Goal: Task Accomplishment & Management: Manage account settings

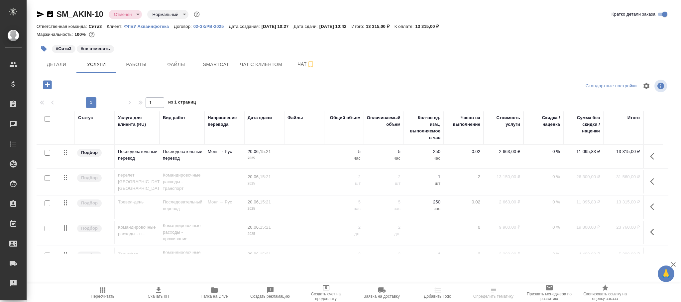
click at [129, 17] on body "🙏 .cls-1 fill:#fff; AWATERA Фокина Наталья n.fokina Клиенты Спецификации Заказы…" at bounding box center [340, 151] width 681 height 302
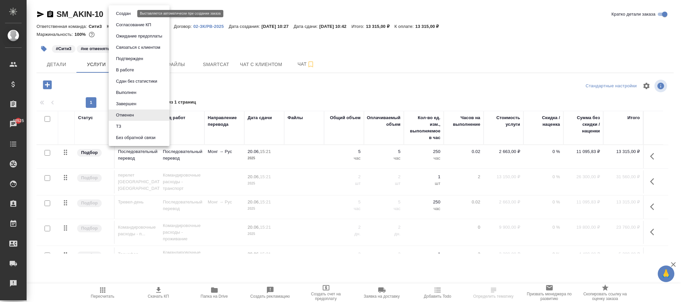
click at [130, 10] on button "Создан" at bounding box center [123, 13] width 19 height 7
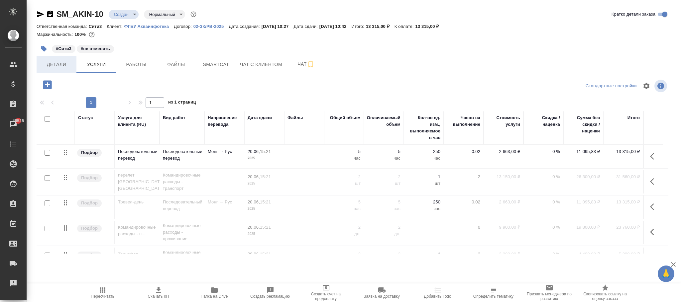
click at [60, 66] on span "Детали" at bounding box center [57, 64] width 32 height 8
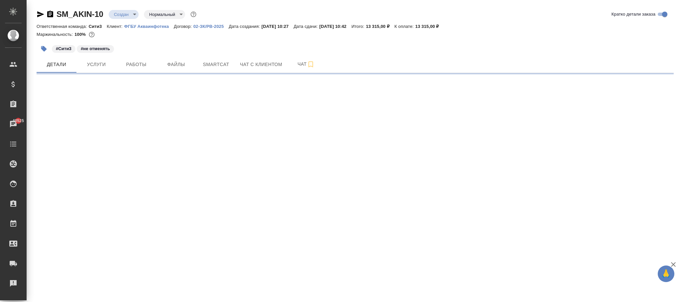
select select "RU"
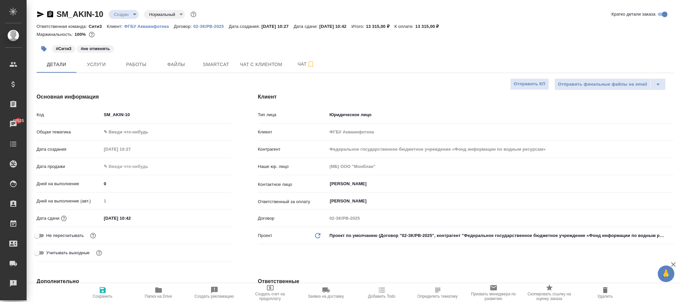
click at [102, 288] on icon "button" at bounding box center [103, 290] width 6 height 6
type textarea "x"
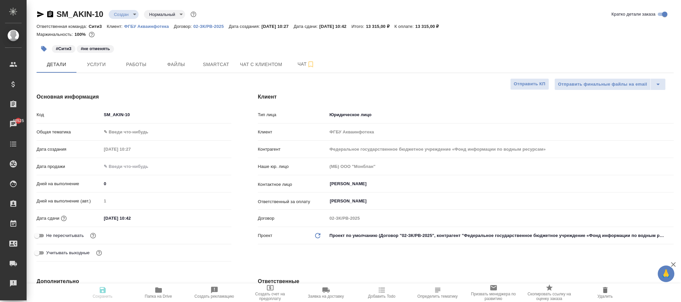
type textarea "x"
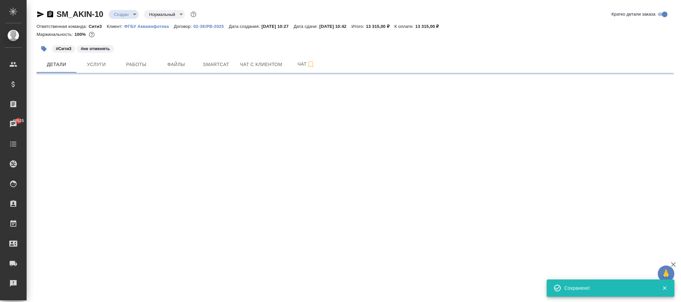
select select "RU"
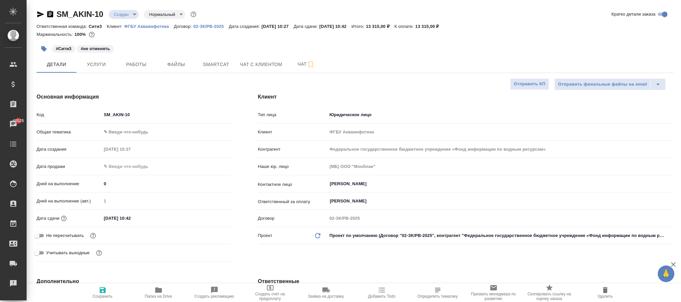
type textarea "x"
click at [106, 291] on icon "button" at bounding box center [103, 290] width 8 height 8
type textarea "x"
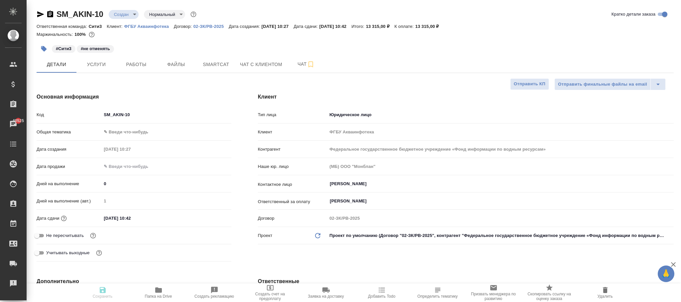
type textarea "x"
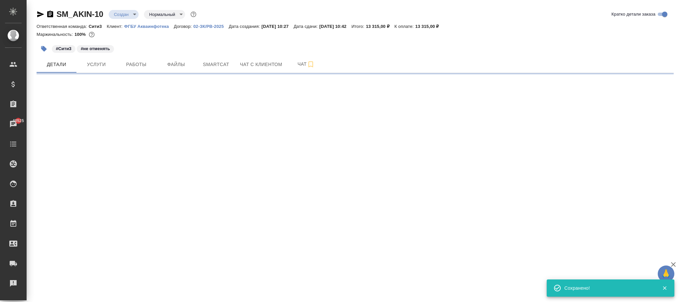
select select "RU"
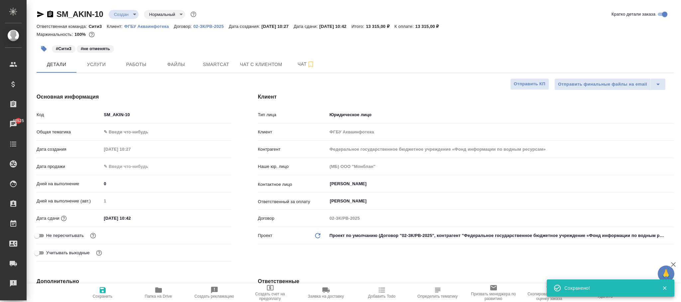
type textarea "x"
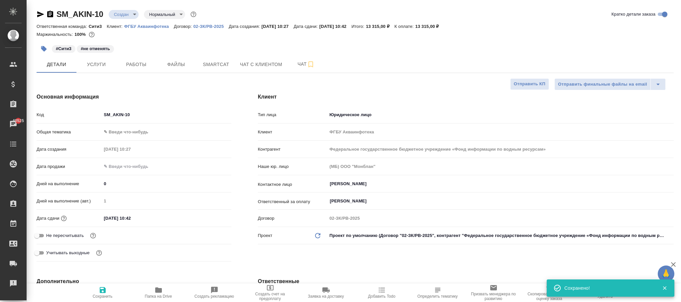
type textarea "x"
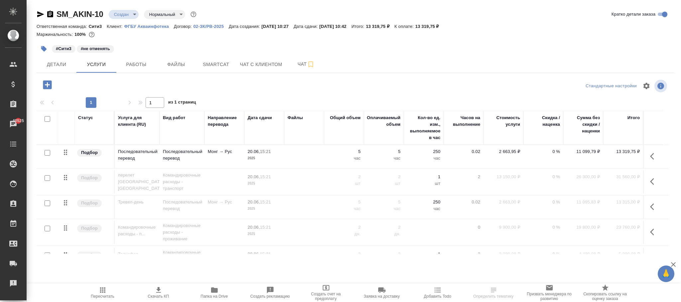
click at [100, 289] on icon "button" at bounding box center [102, 290] width 5 height 5
click at [509, 150] on p "2 663,95 ₽" at bounding box center [503, 152] width 33 height 7
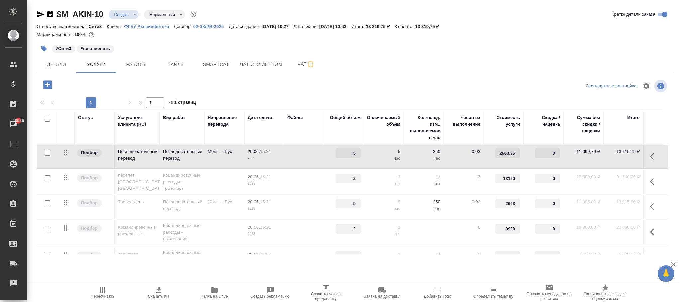
drag, startPoint x: 420, startPoint y: 91, endPoint x: 417, endPoint y: 89, distance: 3.6
click at [419, 89] on div at bounding box center [355, 86] width 212 height 16
click at [209, 25] on p "02-ЗК/РВ-2025" at bounding box center [211, 26] width 36 height 5
click at [107, 290] on span "Пересчитать" at bounding box center [103, 292] width 48 height 13
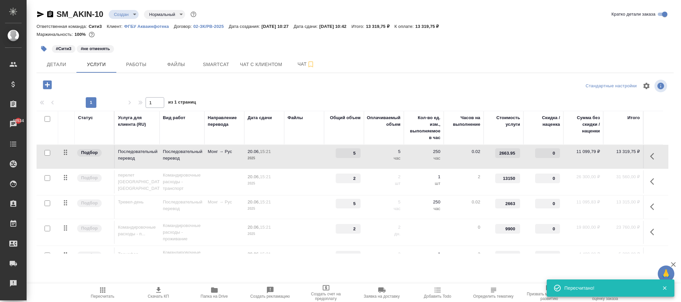
click at [107, 289] on span "Пересчитать" at bounding box center [103, 292] width 48 height 13
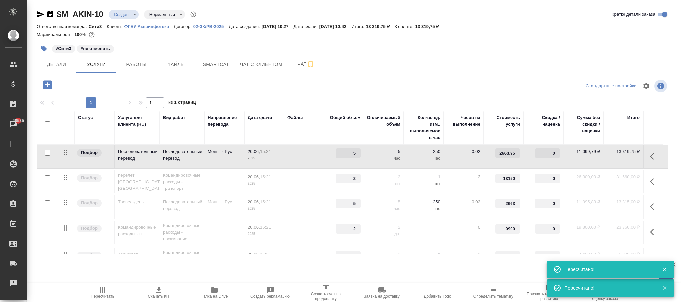
click at [102, 288] on icon "button" at bounding box center [102, 290] width 5 height 5
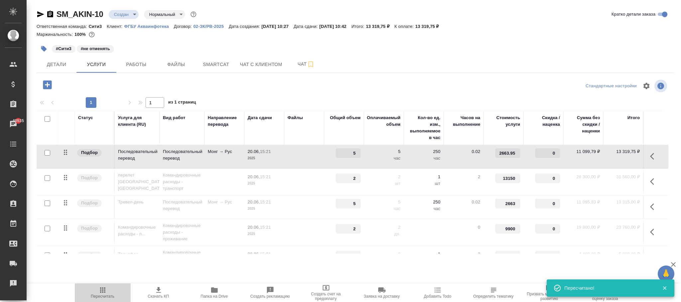
click at [103, 288] on icon "button" at bounding box center [102, 290] width 5 height 5
click at [104, 296] on span "Пересчитать" at bounding box center [103, 296] width 24 height 5
click at [110, 294] on span "Пересчитать" at bounding box center [103, 292] width 48 height 13
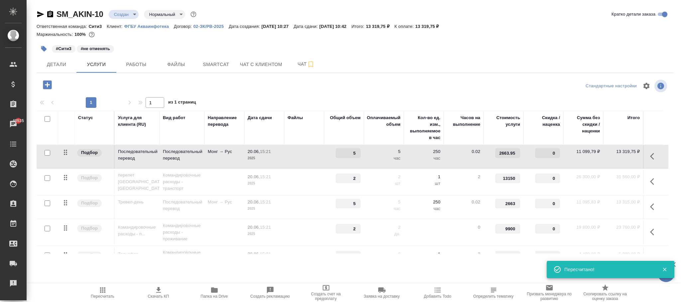
click at [109, 294] on span "Пересчитать" at bounding box center [103, 292] width 48 height 13
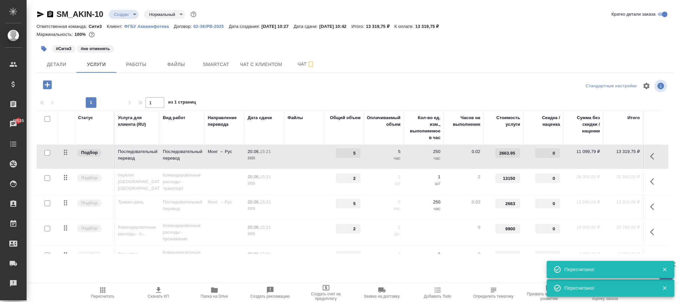
click at [110, 290] on span "Пересчитать" at bounding box center [103, 292] width 48 height 13
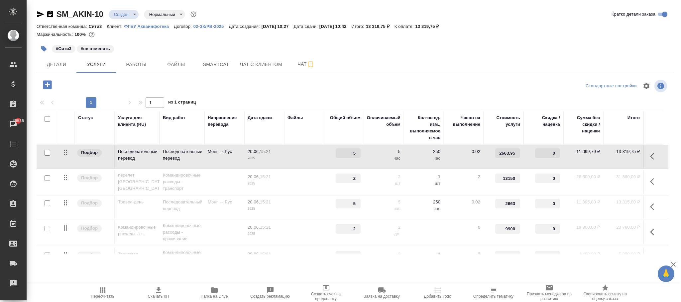
click at [512, 154] on input "2663.95" at bounding box center [507, 154] width 25 height 10
type input "2663.951"
click at [366, 85] on div at bounding box center [355, 86] width 212 height 16
click at [104, 290] on icon "button" at bounding box center [103, 290] width 8 height 8
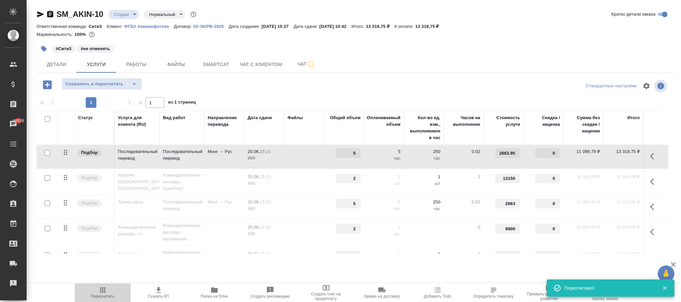
click at [104, 290] on icon "button" at bounding box center [103, 290] width 8 height 8
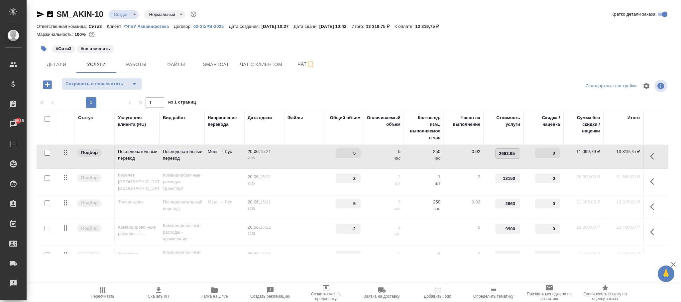
click at [513, 151] on input "2663.95" at bounding box center [507, 154] width 24 height 10
type input "2663.951"
click at [93, 84] on span "Сохранить и пересчитать" at bounding box center [94, 84] width 58 height 8
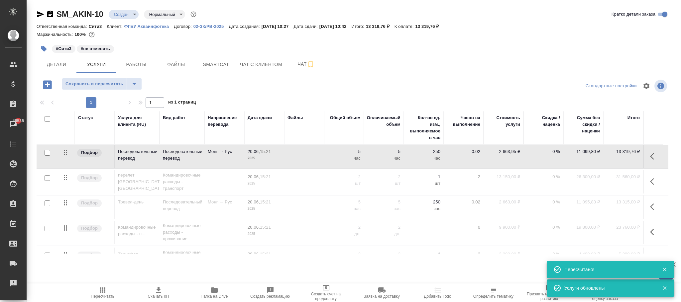
click at [515, 152] on p "2 663,95 ₽" at bounding box center [503, 152] width 33 height 7
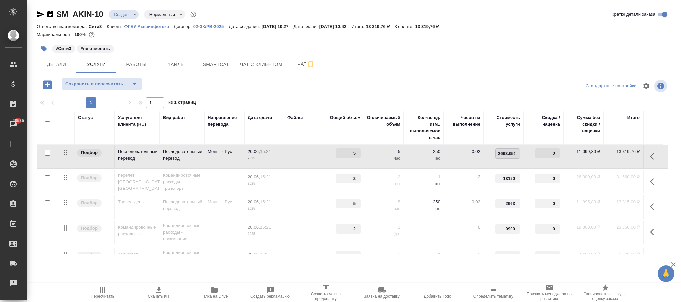
click at [514, 152] on input "2663.951" at bounding box center [507, 154] width 24 height 10
type input "2663.9521"
click at [223, 80] on div "Сохранить и пересчитать" at bounding box center [143, 85] width 212 height 14
click at [86, 83] on span "Сохранить и пересчитать" at bounding box center [94, 84] width 58 height 8
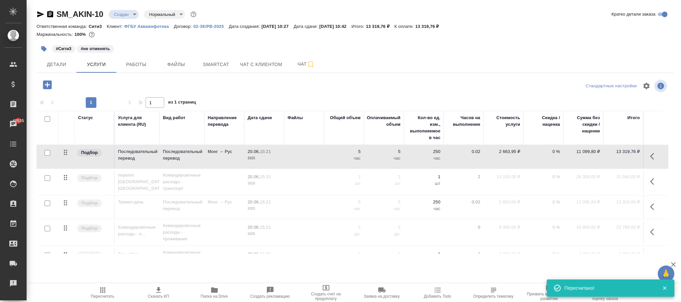
click at [513, 152] on p "2 663,95 ₽" at bounding box center [503, 152] width 33 height 7
click at [513, 153] on input "2663.9521" at bounding box center [507, 154] width 24 height 10
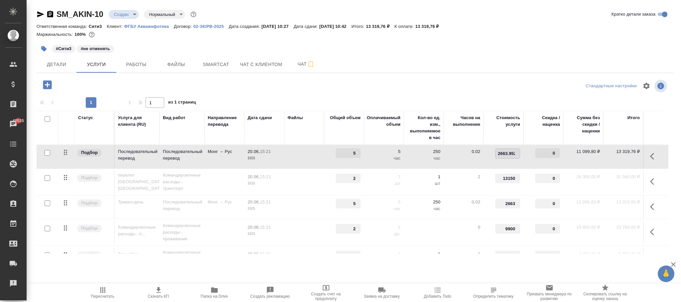
type input "2663.95221"
click at [229, 90] on div at bounding box center [143, 85] width 212 height 14
click at [103, 86] on span "Сохранить и пересчитать" at bounding box center [94, 84] width 58 height 8
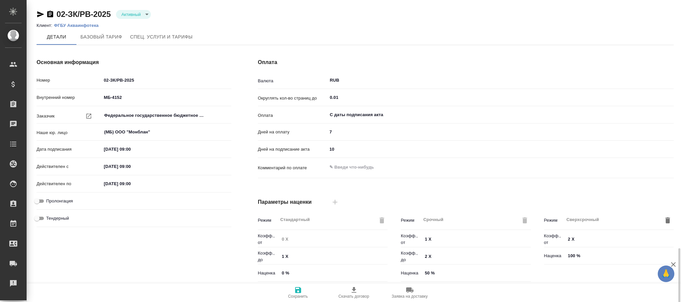
scroll to position [149, 0]
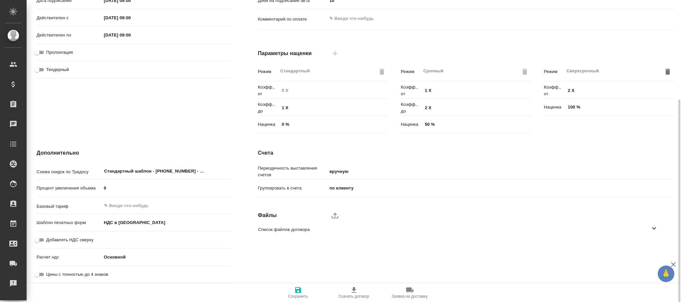
click at [133, 260] on body "🙏 .cls-1 fill:#fff; AWATERA Фокина Наталья n.fokina Клиенты Спецификации Заказы…" at bounding box center [340, 151] width 681 height 302
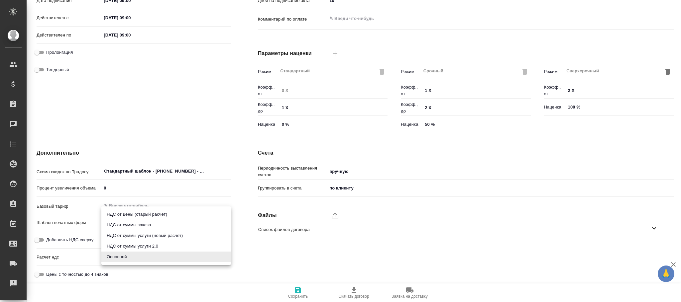
drag, startPoint x: 153, startPoint y: 243, endPoint x: 218, endPoint y: 282, distance: 76.0
click at [154, 244] on li "НДС от суммы услуги 2.0" at bounding box center [166, 246] width 130 height 11
type input "fromOrderLineWithoutVat"
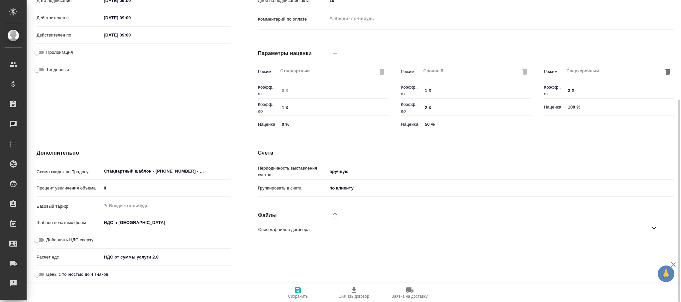
drag, startPoint x: 307, startPoint y: 293, endPoint x: 293, endPoint y: 264, distance: 32.0
click at [307, 291] on span "Сохранить" at bounding box center [298, 292] width 48 height 13
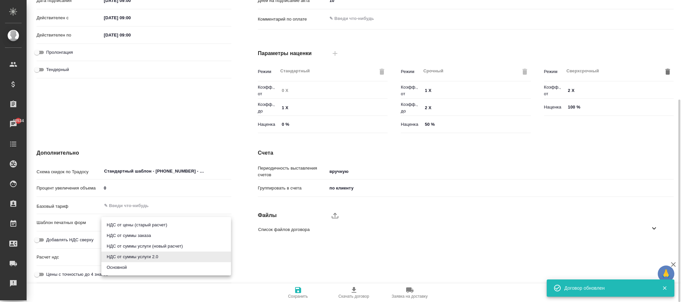
click at [194, 254] on body "🙏 .cls-1 fill:#fff; AWATERA Фокина Наталья n.fokina Клиенты Спецификации Заказы…" at bounding box center [340, 151] width 681 height 302
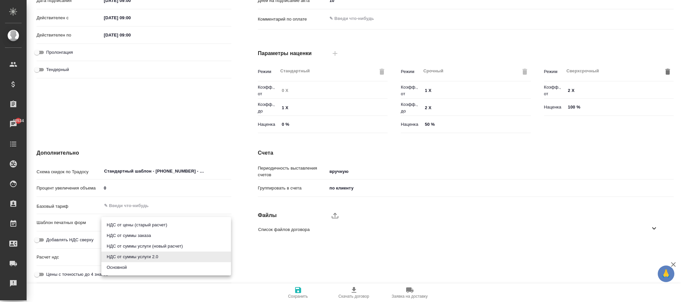
drag, startPoint x: 154, startPoint y: 245, endPoint x: 159, endPoint y: 239, distance: 7.8
click at [154, 245] on li "НДС от суммы услуги (новый расчет)" at bounding box center [166, 246] width 130 height 11
type textarea "x"
type input "fromOrderLine"
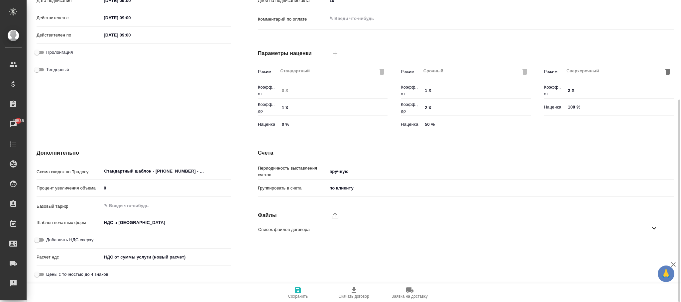
click at [295, 289] on icon "button" at bounding box center [298, 290] width 6 height 6
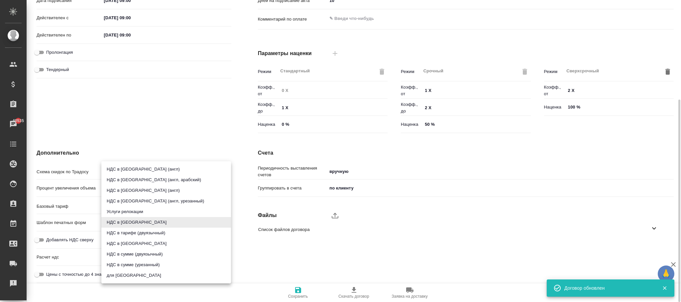
click at [139, 218] on body "🙏 .cls-1 fill:#fff; AWATERA Фокина Наталья n.fokina Клиенты Спецификации Заказы…" at bounding box center [340, 151] width 681 height 302
drag, startPoint x: 320, startPoint y: 243, endPoint x: 199, endPoint y: 278, distance: 126.4
click at [319, 244] on div at bounding box center [340, 151] width 681 height 302
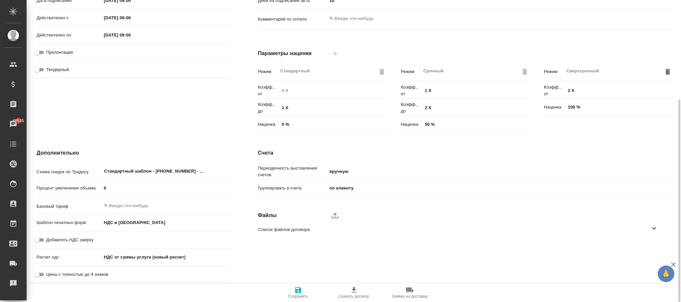
click at [164, 256] on body "🙏 .cls-1 fill:#fff; AWATERA Фокина Наталья n.fokina Клиенты Спецификации Заказы…" at bounding box center [340, 151] width 681 height 302
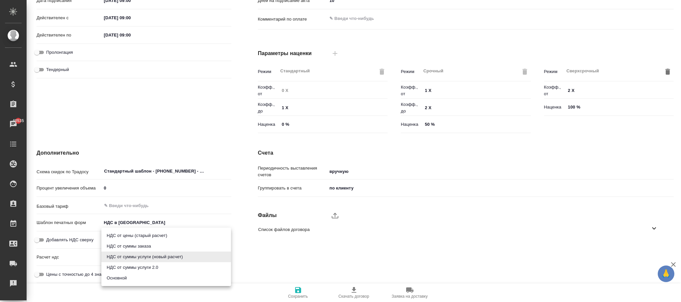
click at [157, 247] on li "НДС от суммы заказа" at bounding box center [166, 246] width 130 height 11
type textarea "x"
type input "fromOrder"
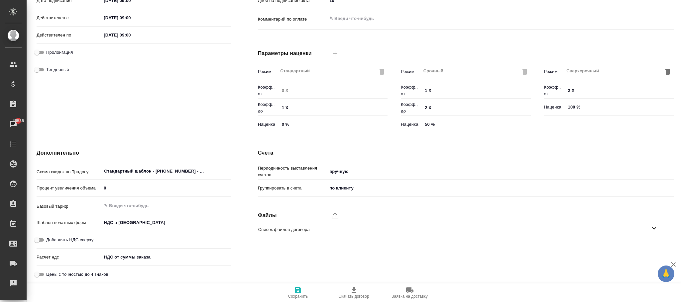
click at [295, 294] on span "Сохранить" at bounding box center [298, 296] width 20 height 5
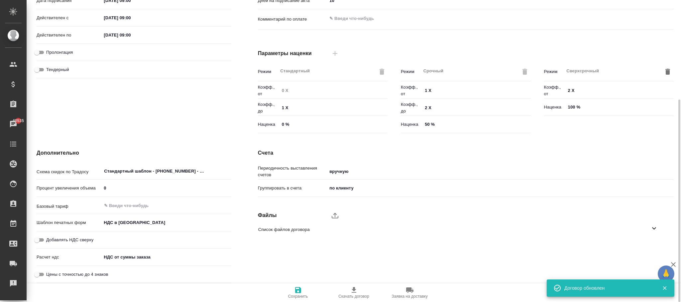
click at [169, 258] on body "🙏 .cls-1 fill:#fff; AWATERA Фокина Наталья n.fokina Клиенты Спецификации Заказы…" at bounding box center [340, 151] width 681 height 302
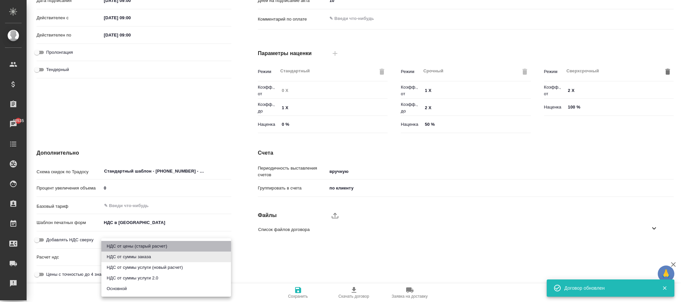
click at [168, 246] on li "НДС от цены (старый расчет)" at bounding box center [166, 246] width 130 height 11
type textarea "x"
type input "fromPrice"
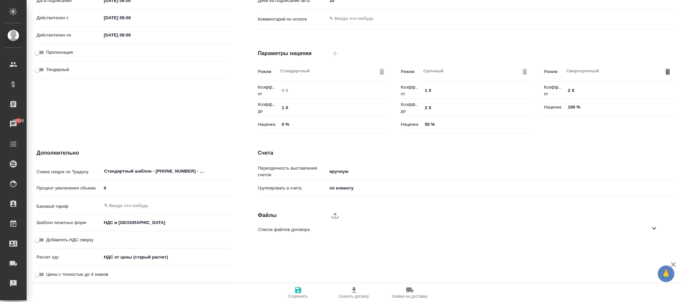
click at [295, 295] on span "Сохранить" at bounding box center [298, 296] width 20 height 5
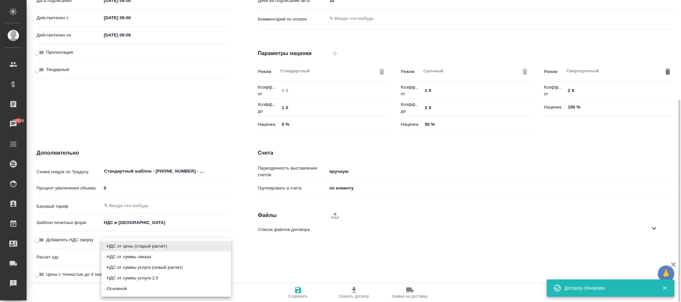
click at [154, 254] on body "🙏 .cls-1 fill:#fff; AWATERA Фокина Наталья n.fokina Клиенты Спецификации Заказы…" at bounding box center [340, 151] width 681 height 302
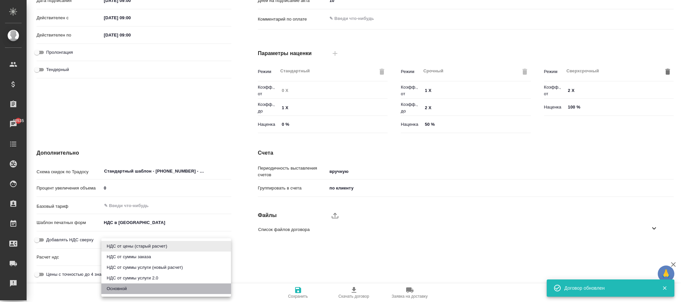
click at [131, 288] on li "Основной" at bounding box center [166, 289] width 130 height 11
type textarea "x"
type input "basic"
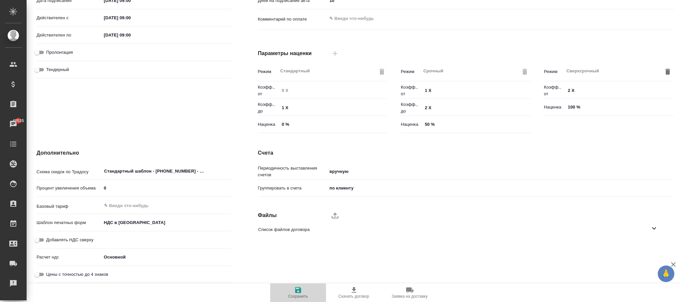
click at [293, 295] on span "Сохранить" at bounding box center [298, 296] width 20 height 5
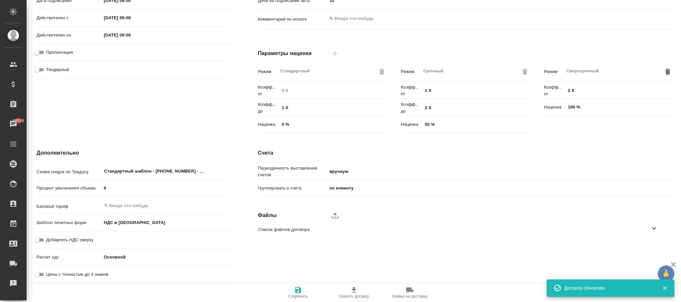
type textarea "x"
click at [42, 272] on input "Цены с точностью до 4 знаков" at bounding box center [37, 275] width 24 height 8
checkbox input "true"
type textarea "x"
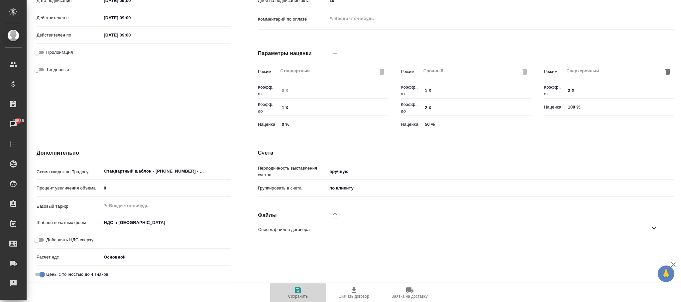
drag, startPoint x: 303, startPoint y: 294, endPoint x: 279, endPoint y: 210, distance: 87.8
click at [302, 292] on span "Сохранить" at bounding box center [298, 292] width 48 height 13
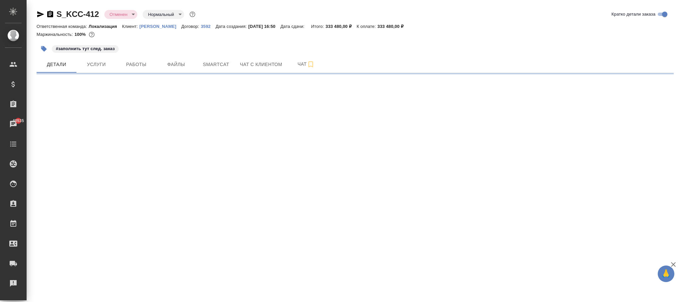
click at [128, 16] on body "🙏 .cls-1 fill:#fff; AWATERA Фокина Наталья n.fokina Клиенты Спецификации Заказы…" at bounding box center [340, 151] width 681 height 302
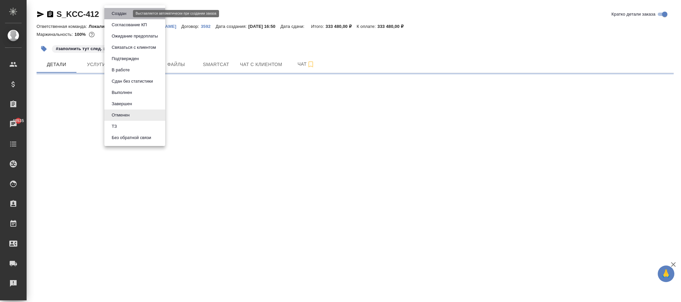
click at [127, 14] on button "Создан" at bounding box center [119, 13] width 19 height 7
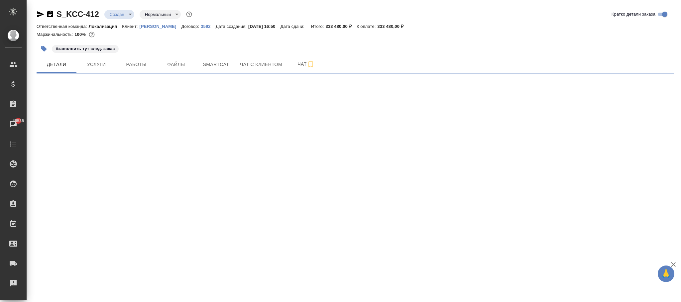
select select "RU"
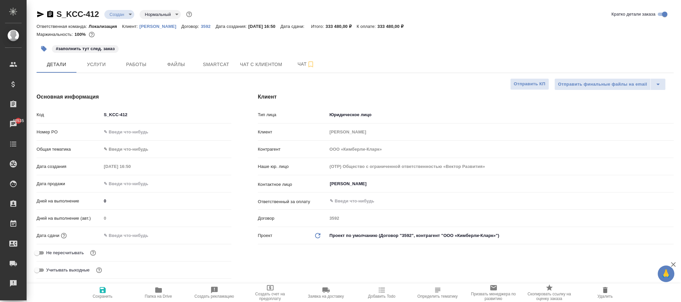
type textarea "x"
drag, startPoint x: 100, startPoint y: 292, endPoint x: 140, endPoint y: 1, distance: 293.8
click at [101, 292] on icon "button" at bounding box center [103, 290] width 6 height 6
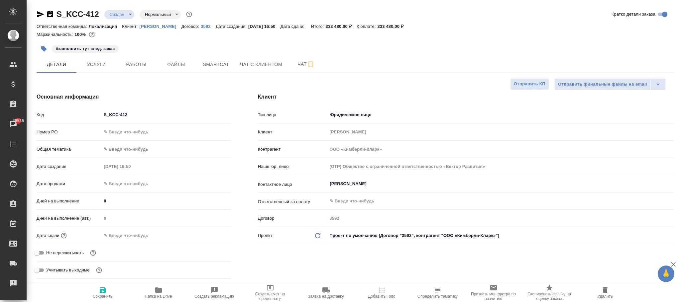
type textarea "x"
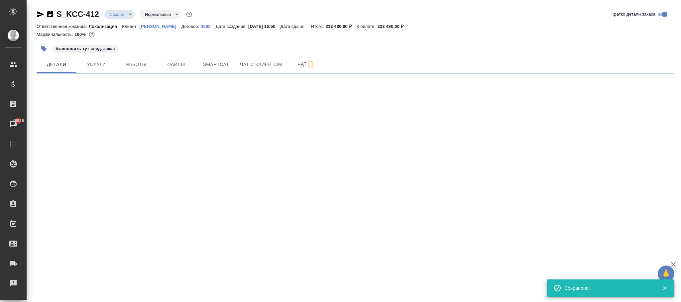
select select "RU"
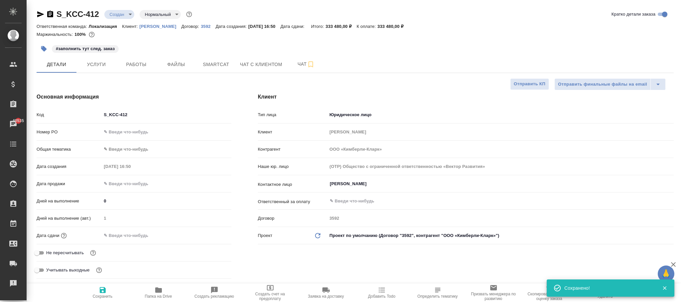
type textarea "x"
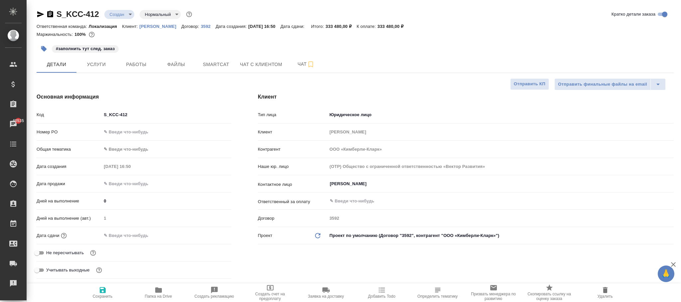
type textarea "x"
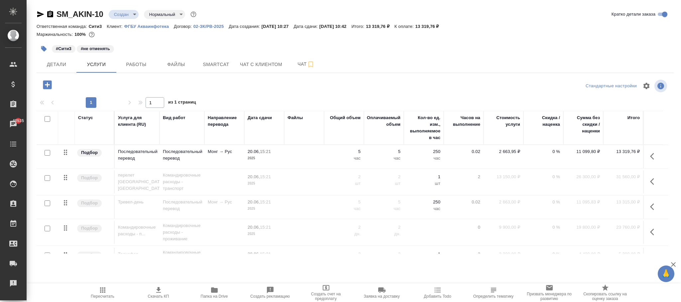
click at [513, 148] on td "2 663,95 ₽" at bounding box center [503, 156] width 40 height 23
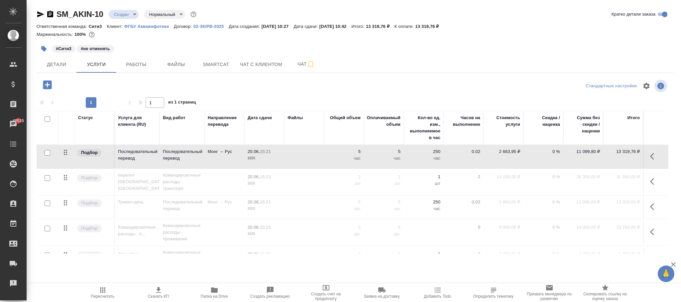
click at [513, 152] on p "2 663,95 ₽" at bounding box center [503, 152] width 33 height 7
click at [513, 153] on input "2663.9522" at bounding box center [507, 154] width 24 height 10
type input "2663.953"
click at [240, 82] on div at bounding box center [143, 85] width 212 height 14
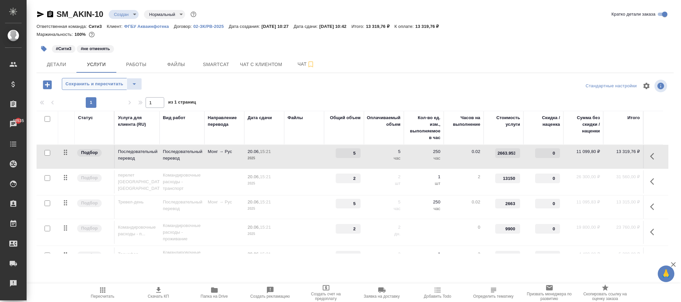
click at [101, 88] on span "Сохранить и пересчитать" at bounding box center [94, 84] width 58 height 8
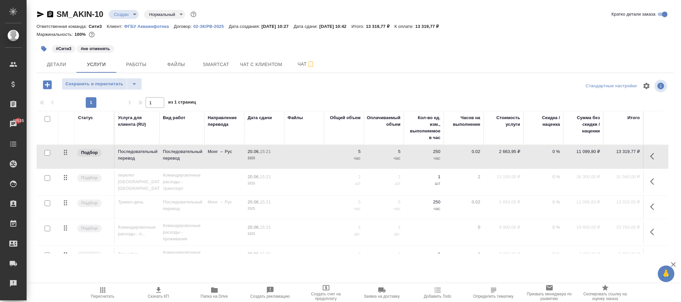
click at [214, 27] on p "02-ЗК/РВ-2025" at bounding box center [211, 26] width 36 height 5
click at [61, 64] on span "Детали" at bounding box center [57, 64] width 32 height 8
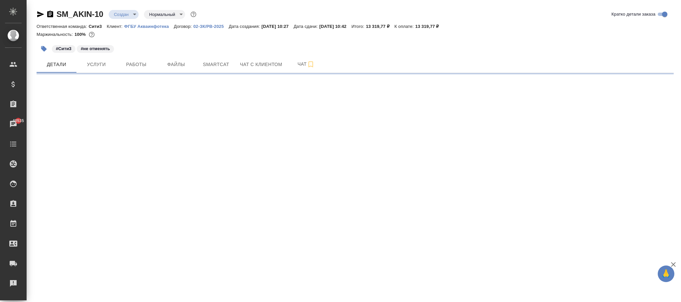
select select "RU"
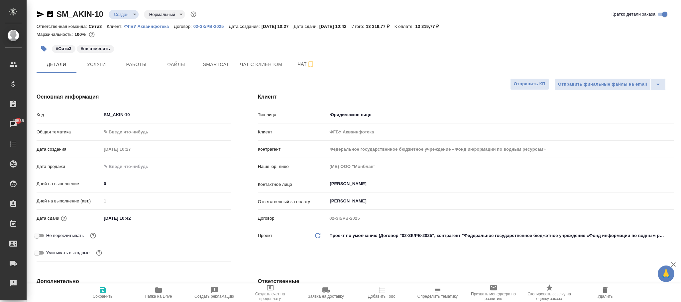
type textarea "x"
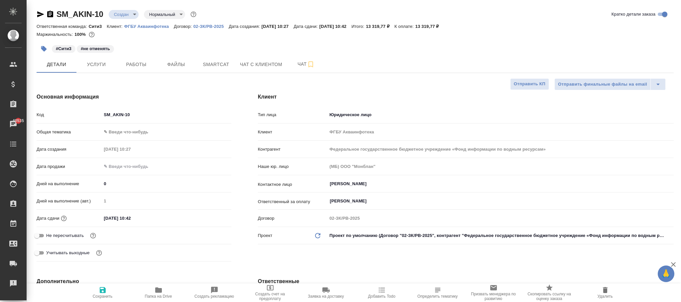
type textarea "x"
click at [104, 295] on span "Сохранить" at bounding box center [103, 296] width 20 height 5
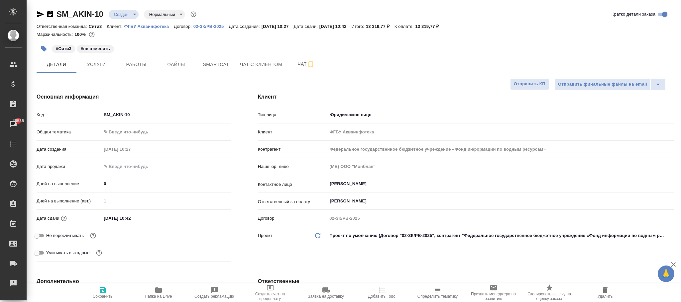
type textarea "x"
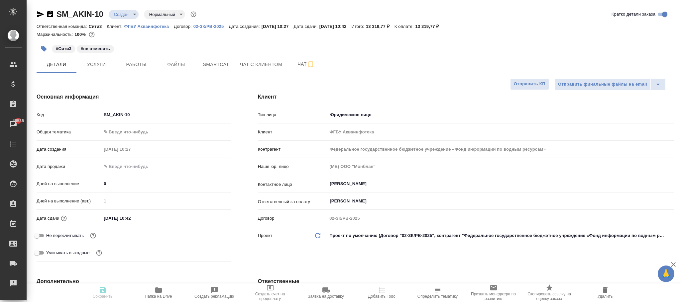
type textarea "x"
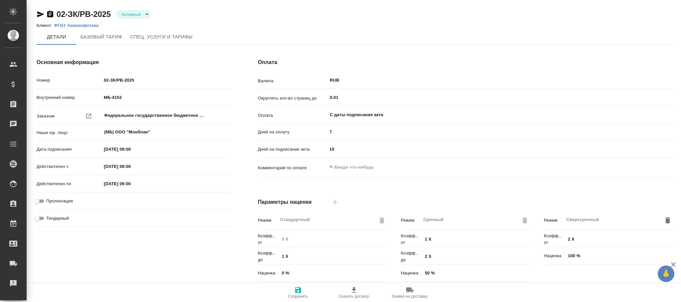
type textarea "x"
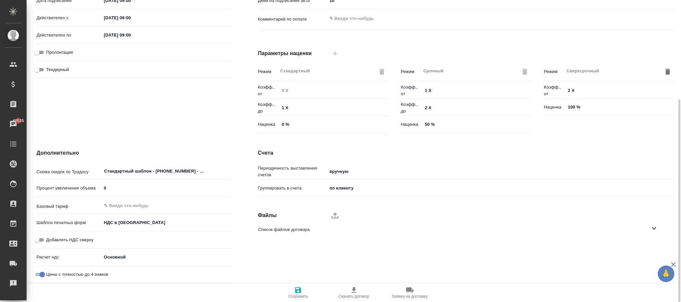
click at [43, 272] on input "Цены с точностью до 4 знаков" at bounding box center [42, 275] width 24 height 8
checkbox input "false"
type textarea "x"
click at [302, 292] on span "Сохранить" at bounding box center [298, 292] width 48 height 13
